Goal: Information Seeking & Learning: Learn about a topic

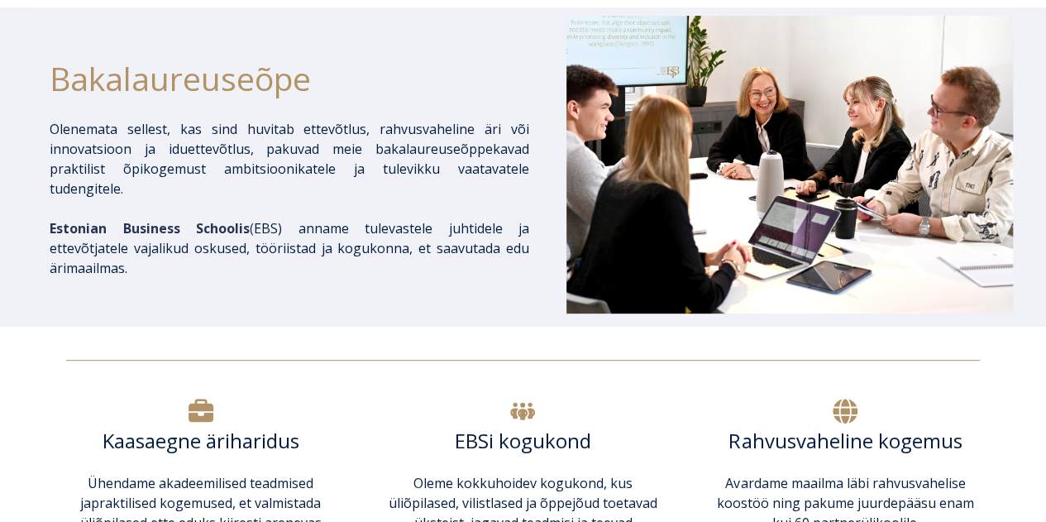
scroll to position [145, 0]
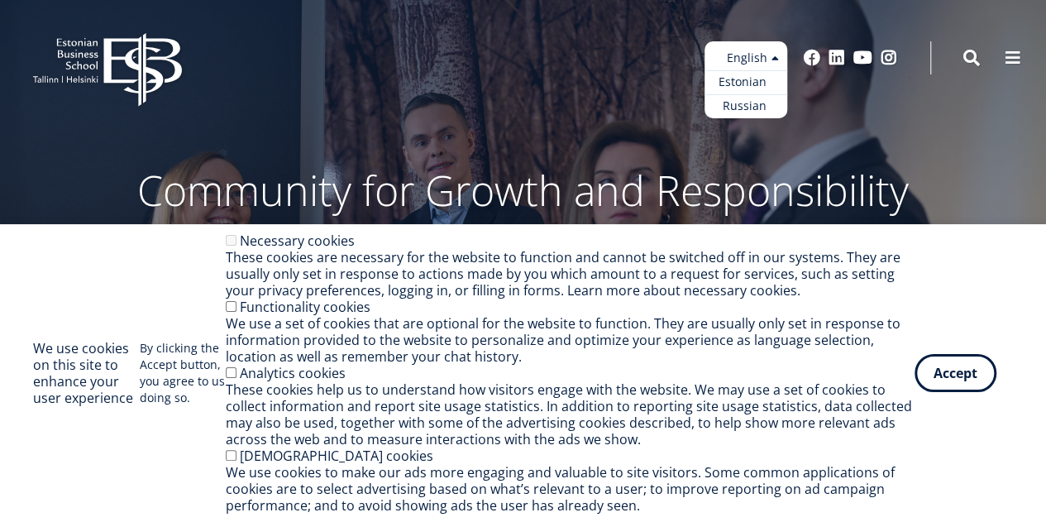
click at [745, 86] on link "Estonian" at bounding box center [745, 82] width 83 height 24
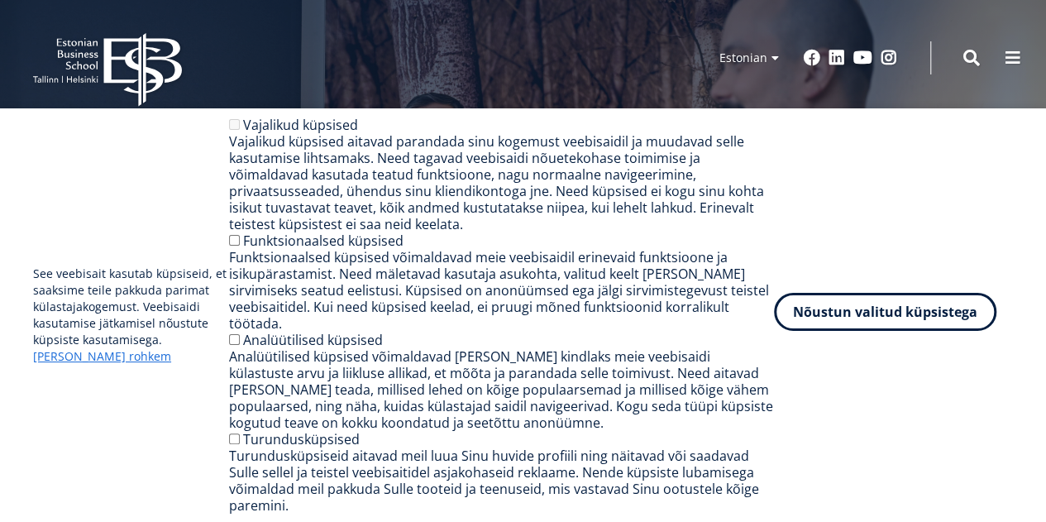
click at [901, 331] on button "Nõustun valitud küpsistega" at bounding box center [885, 312] width 222 height 38
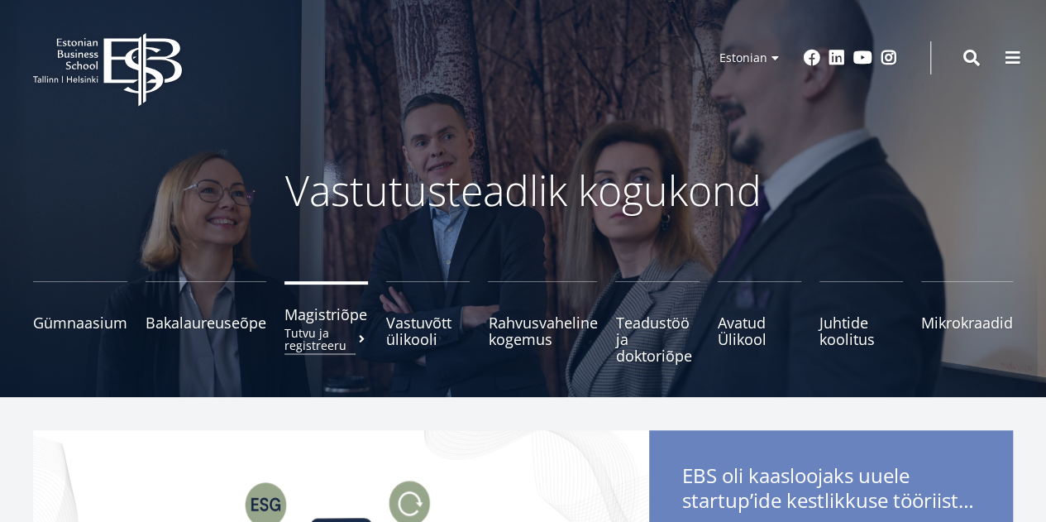
click at [340, 318] on span "Magistriõpe Tutvu ja registreeru" at bounding box center [325, 314] width 83 height 17
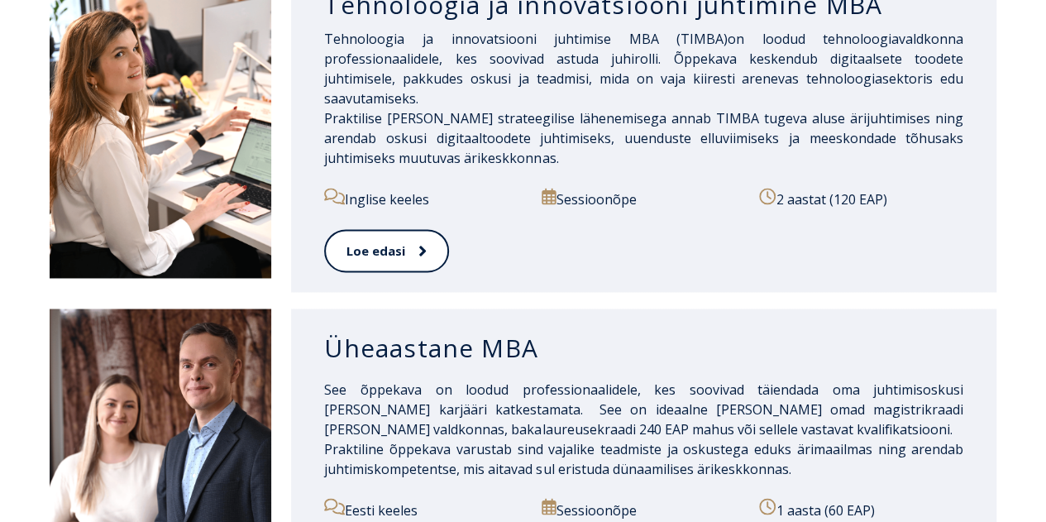
scroll to position [1269, 0]
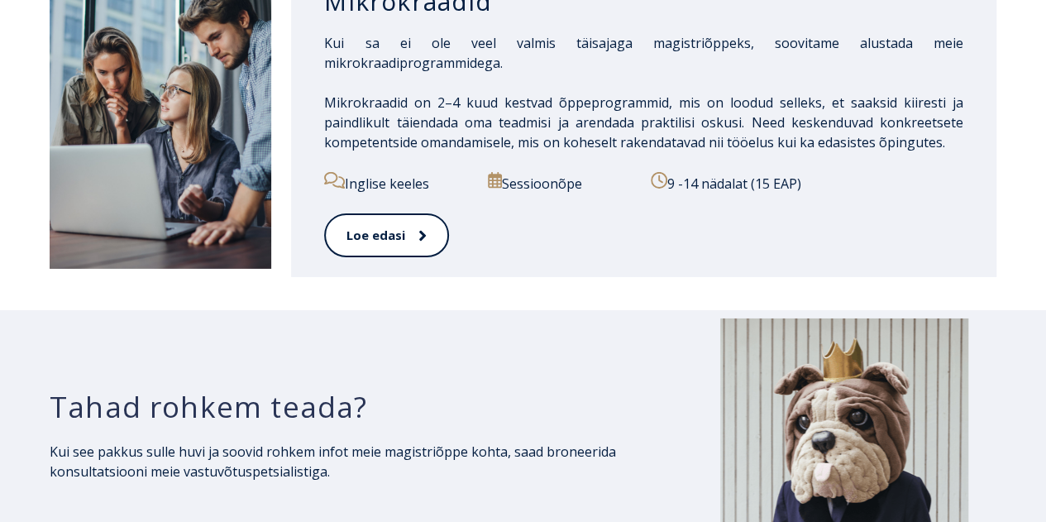
drag, startPoint x: 1046, startPoint y: 50, endPoint x: 1057, endPoint y: 392, distance: 341.6
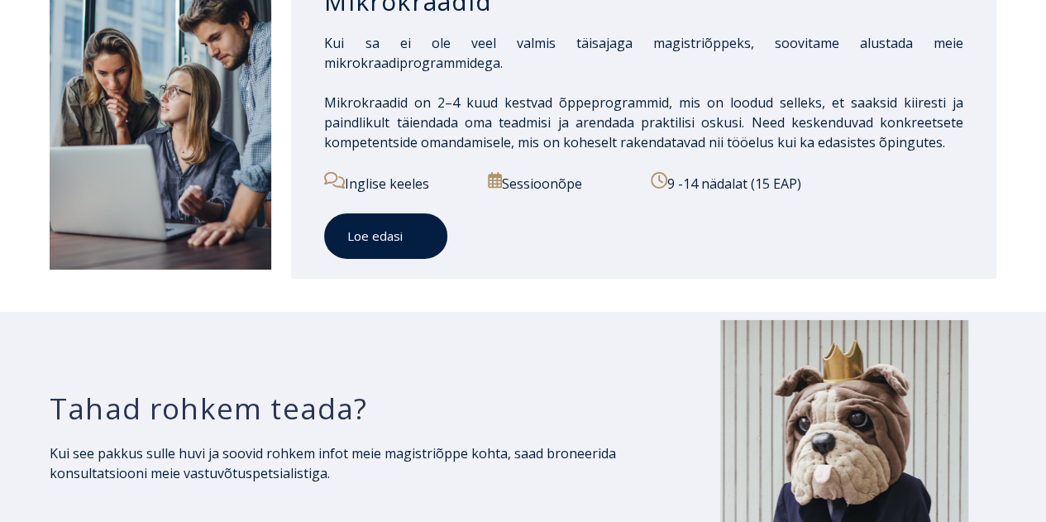
scroll to position [2613, 0]
click at [400, 212] on link "Loe edasi" at bounding box center [385, 234] width 123 height 45
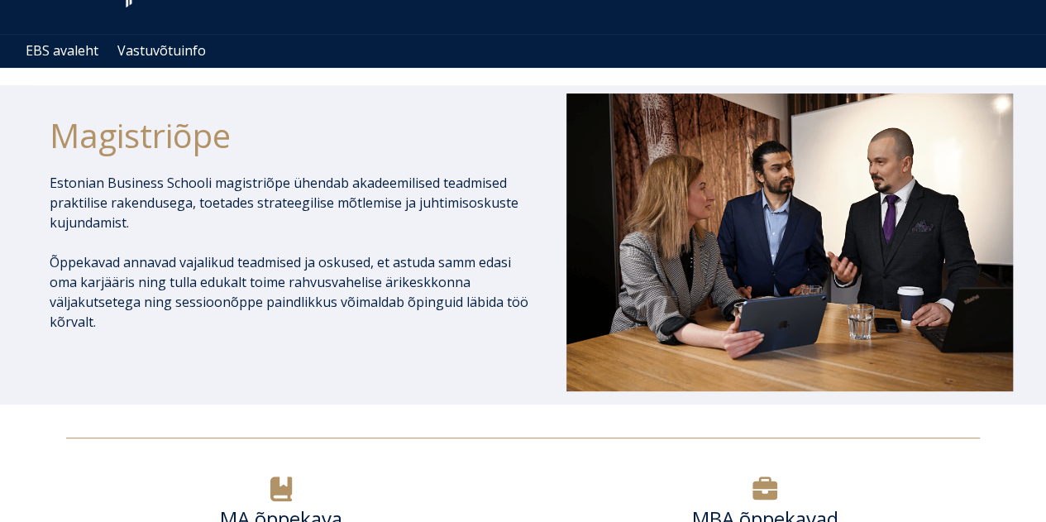
scroll to position [0, 0]
